Goal: Task Accomplishment & Management: Manage account settings

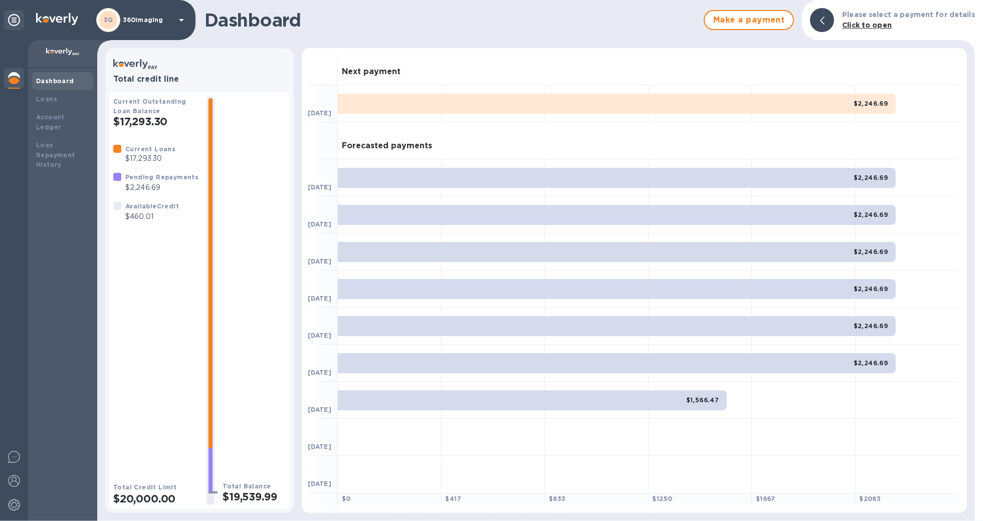
click at [139, 17] on p "360imaging" at bounding box center [148, 20] width 50 height 7
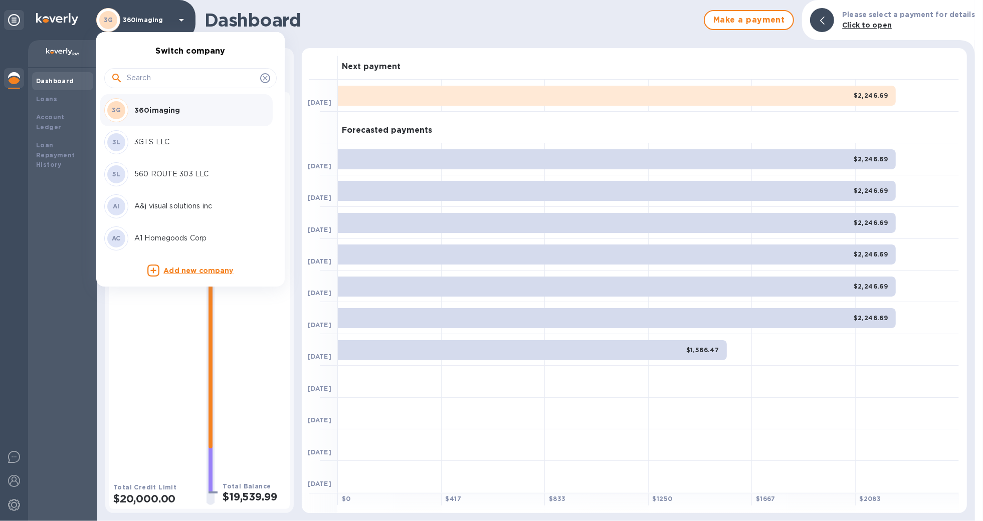
click at [164, 84] on input "text" at bounding box center [191, 78] width 129 height 15
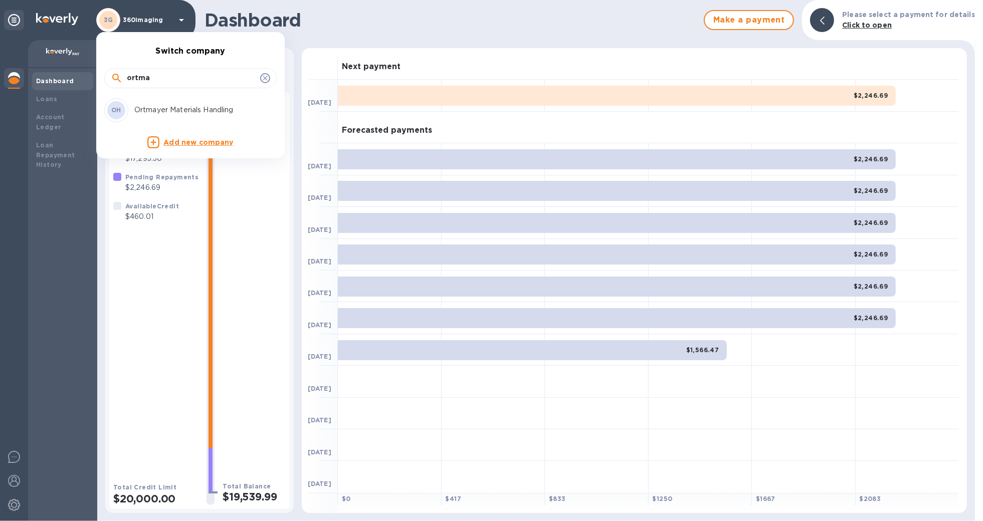
type input "ortma"
click at [227, 115] on p "Ortmayer Materials Handling" at bounding box center [197, 110] width 126 height 11
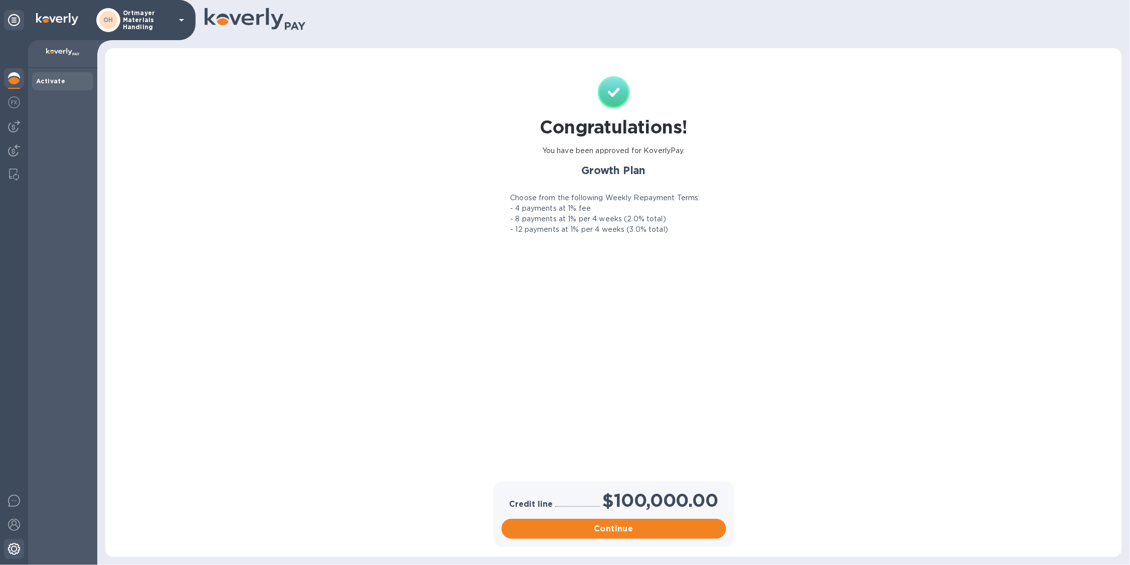
click at [14, 521] on img at bounding box center [14, 548] width 12 height 12
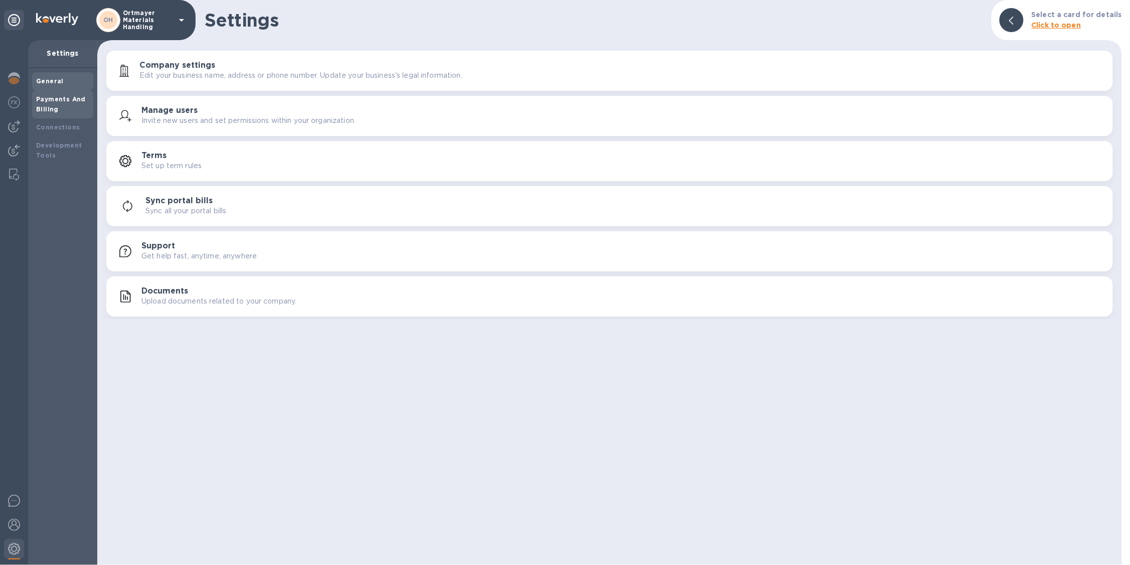
click at [41, 109] on b "Payments And Billing" at bounding box center [61, 104] width 50 height 18
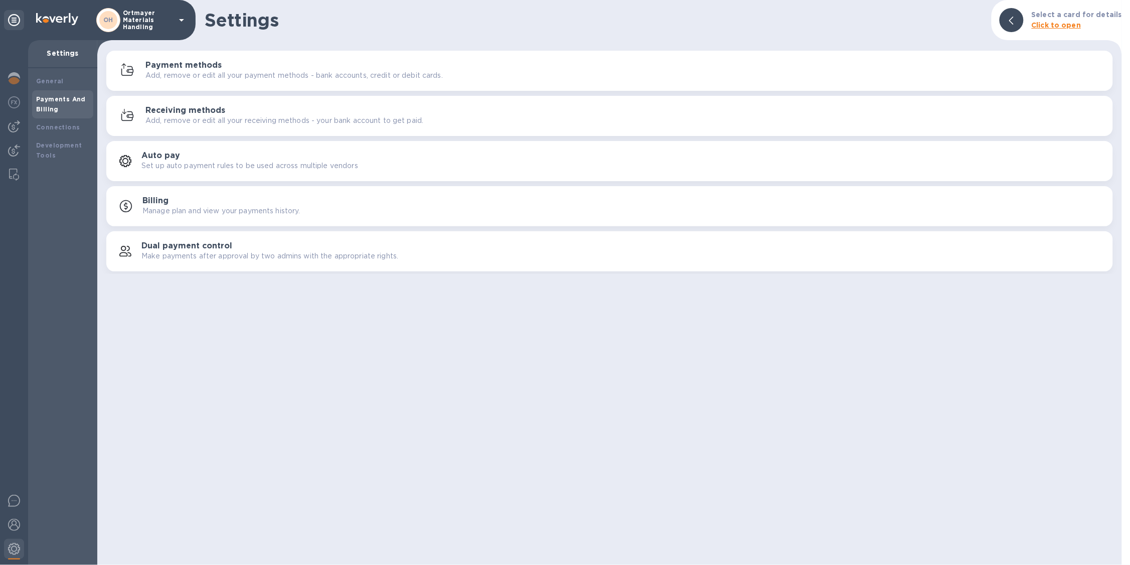
click at [202, 74] on p "Add, remove or edit all your payment methods - bank accounts, credit or debit c…" at bounding box center [293, 75] width 297 height 11
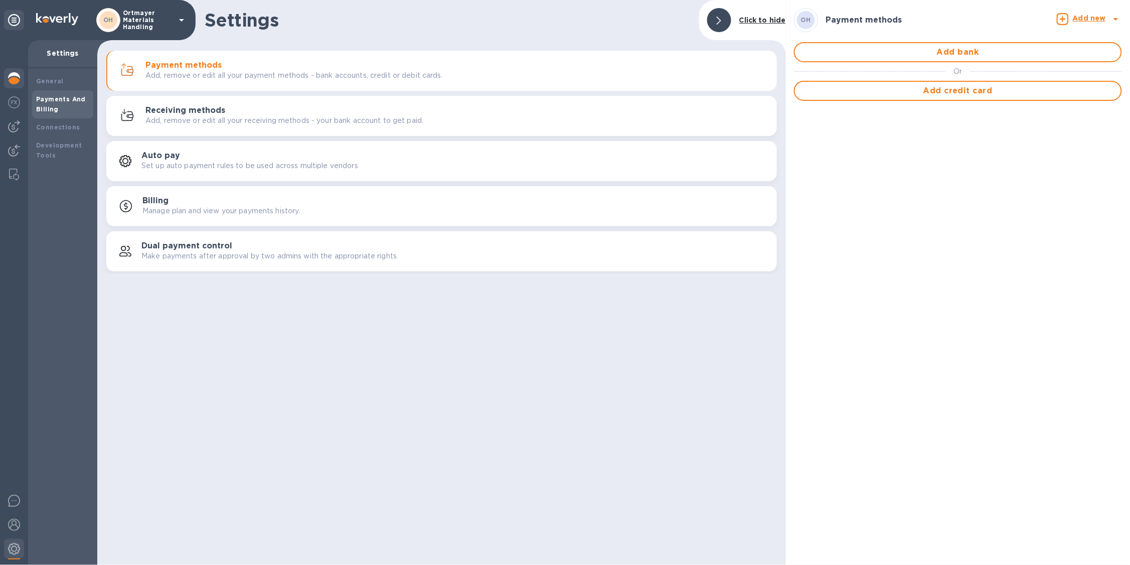
click at [6, 80] on div at bounding box center [14, 79] width 20 height 22
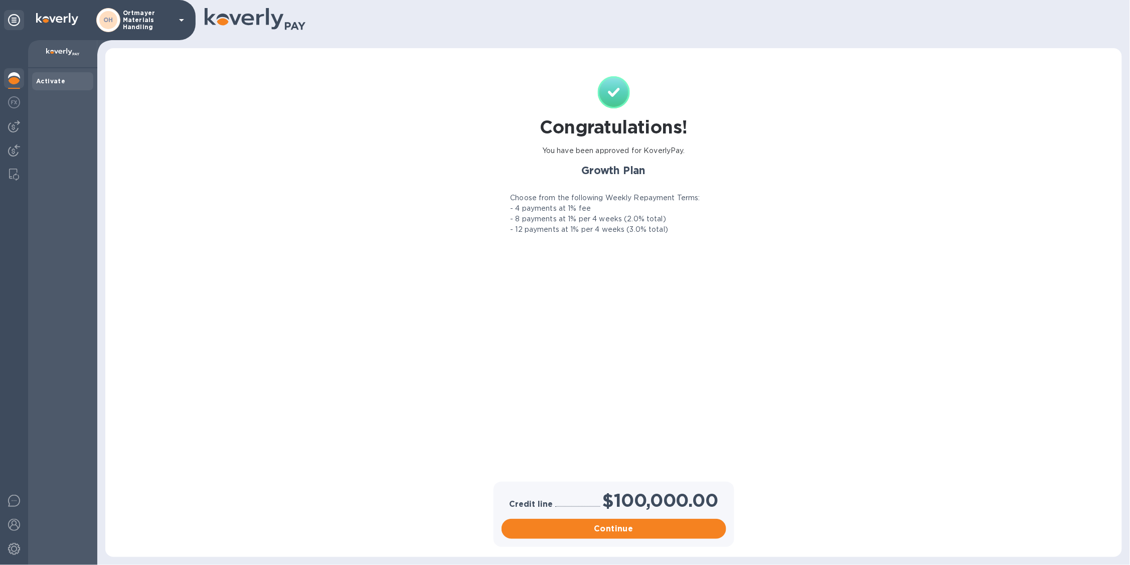
click at [156, 32] on div "OH Ortmayer Materials Handling" at bounding box center [141, 20] width 91 height 24
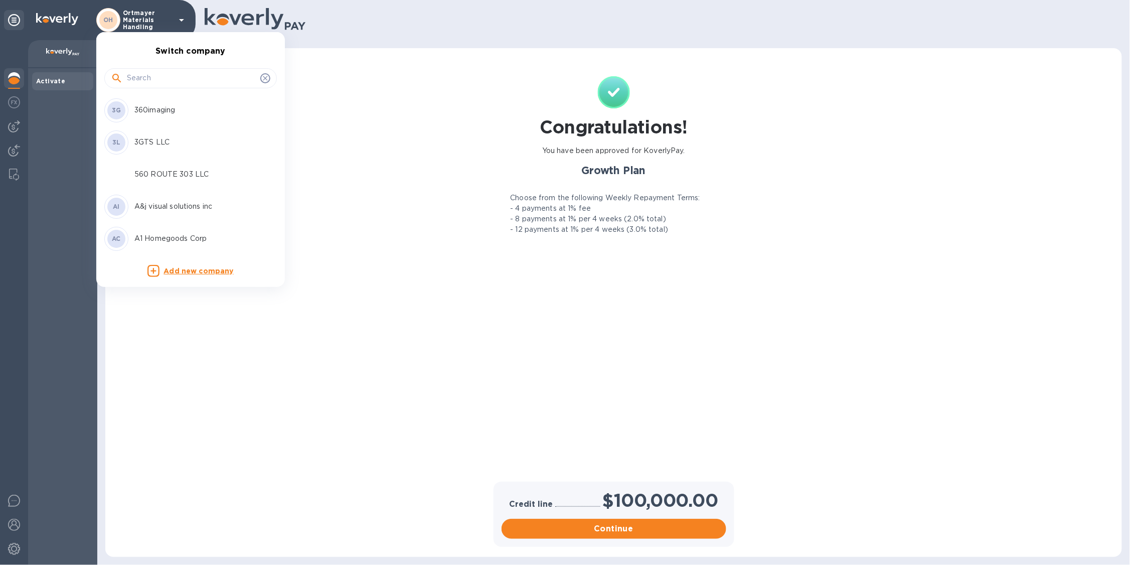
click at [167, 79] on input "text" at bounding box center [191, 78] width 129 height 15
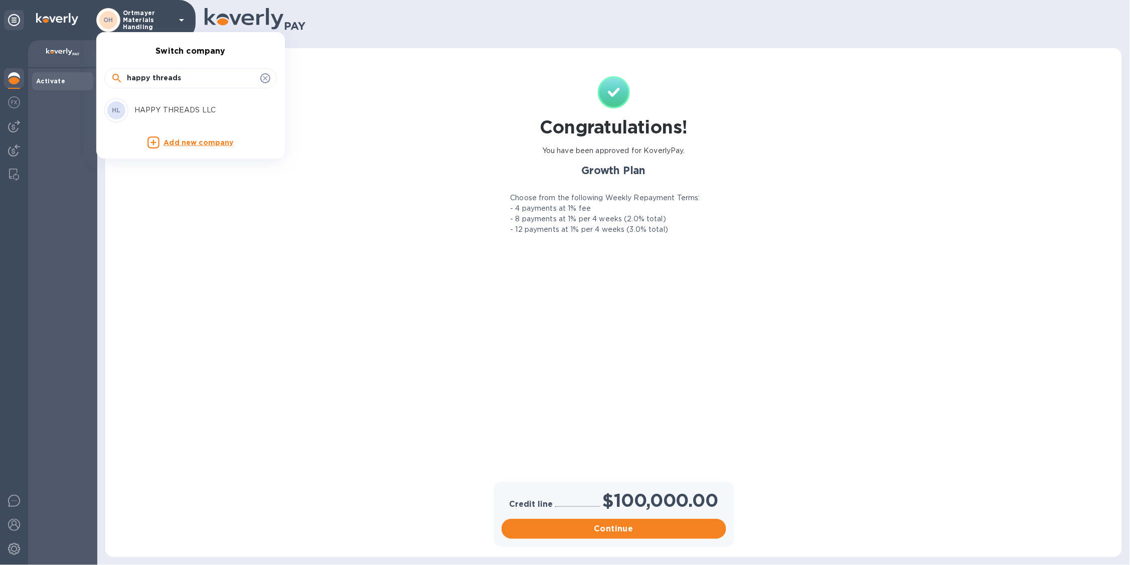
type input "happy threads"
click at [134, 111] on p "HAPPY THREADS LLC" at bounding box center [197, 110] width 126 height 11
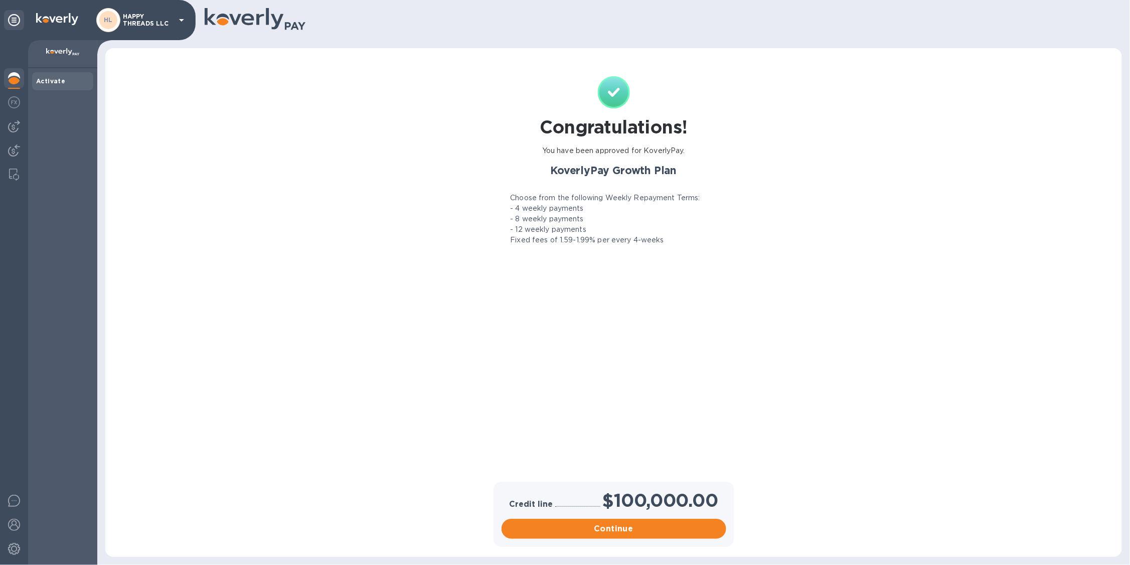
click at [152, 15] on p "HAPPY THREADS LLC" at bounding box center [148, 20] width 50 height 14
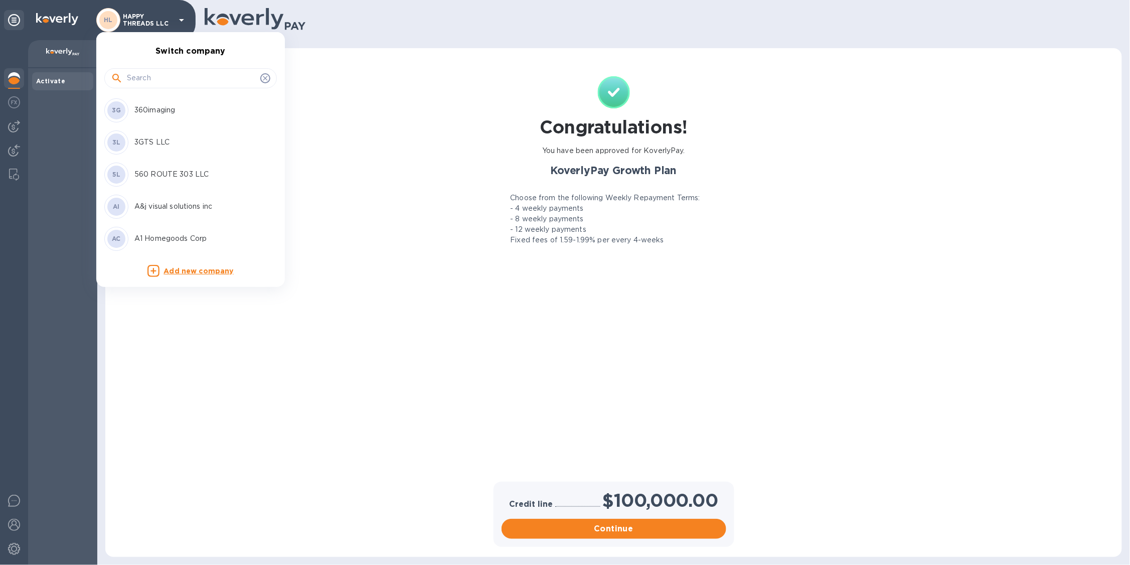
click at [146, 81] on input "text" at bounding box center [191, 78] width 129 height 15
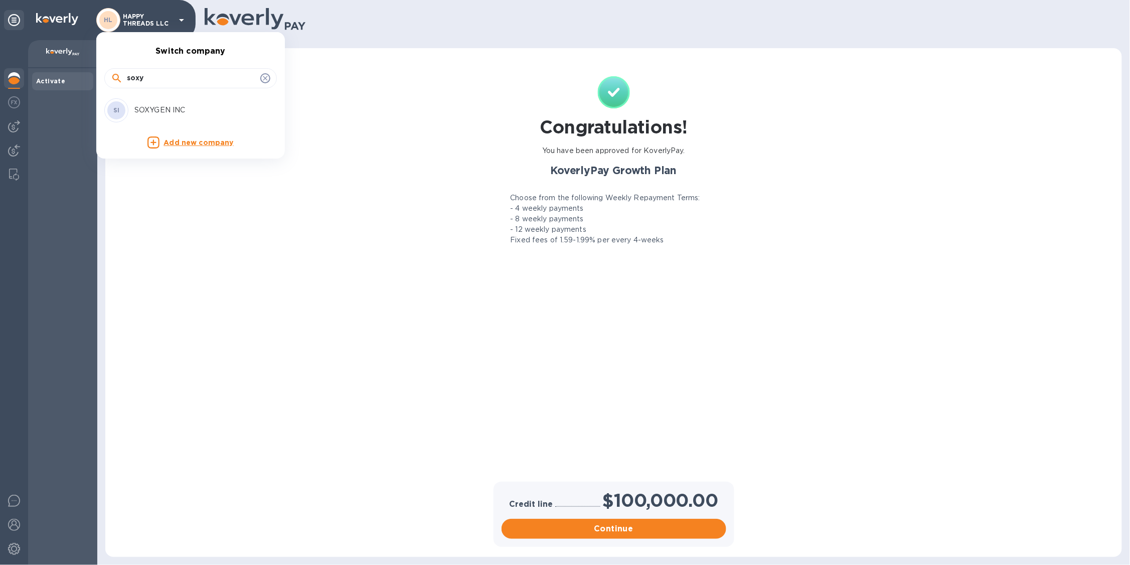
type input "soxy"
click at [151, 115] on p "SOXYGEN INC" at bounding box center [197, 110] width 126 height 11
